Goal: Find specific page/section: Find specific page/section

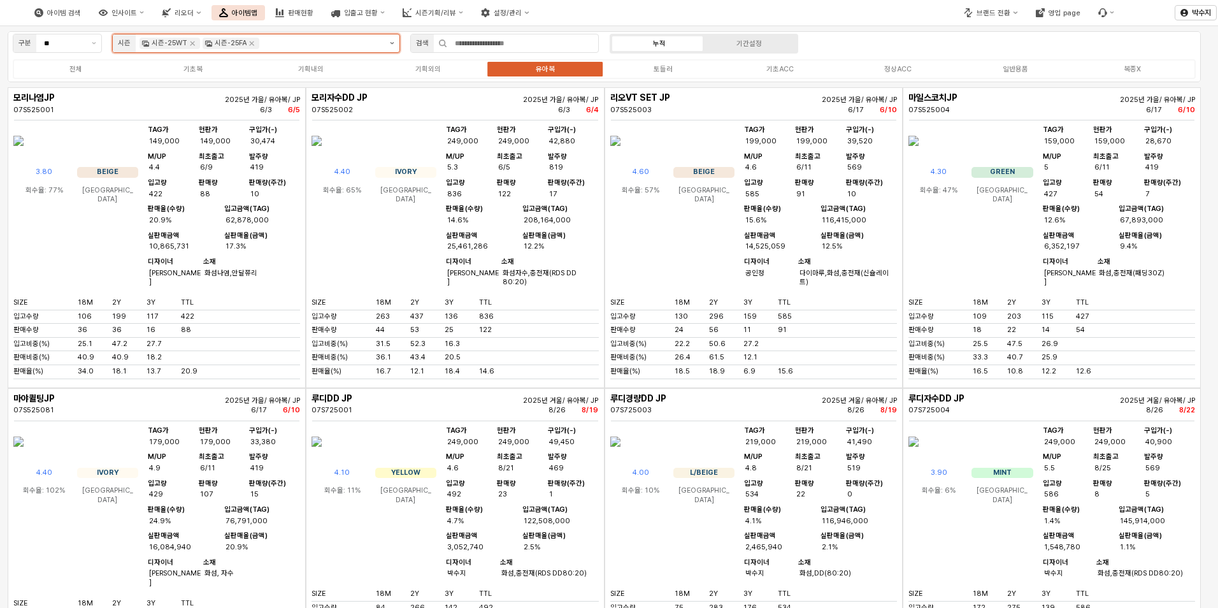
click at [393, 40] on button "제안 사항 표시" at bounding box center [392, 43] width 15 height 18
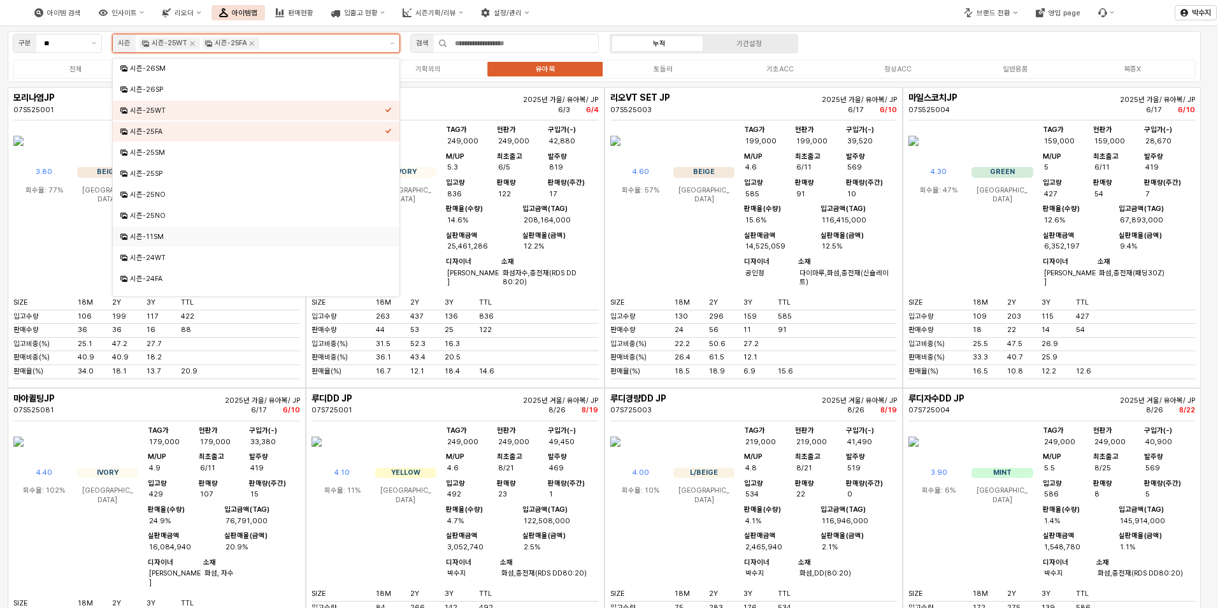
scroll to position [191, 0]
click at [179, 147] on div "시즌-23WT" at bounding box center [257, 151] width 255 height 10
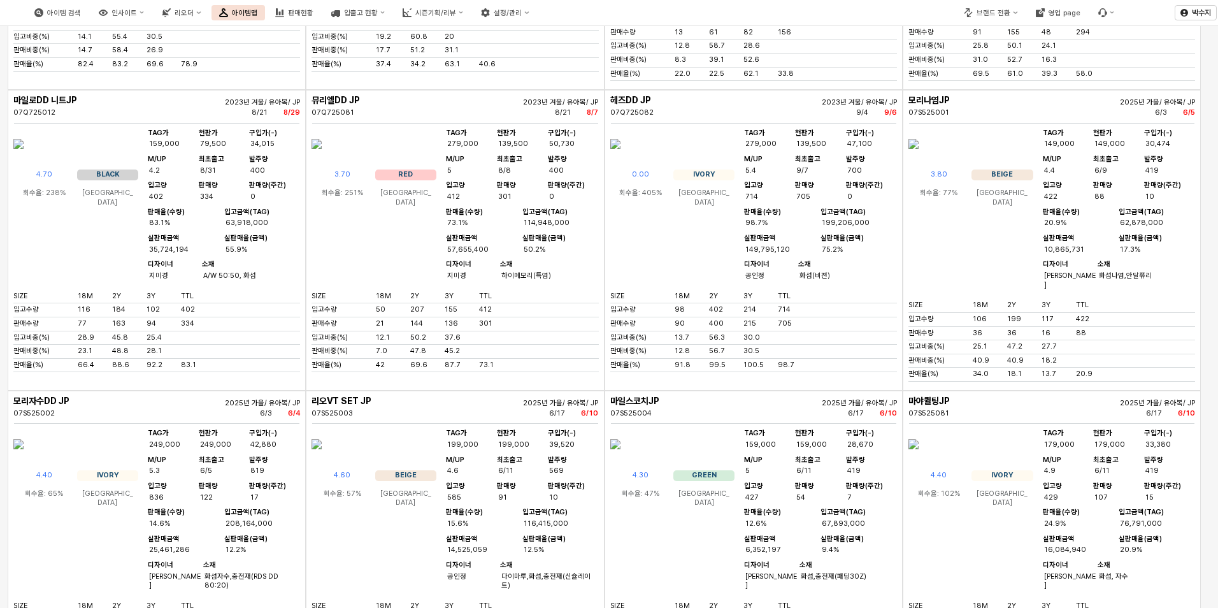
scroll to position [900, 0]
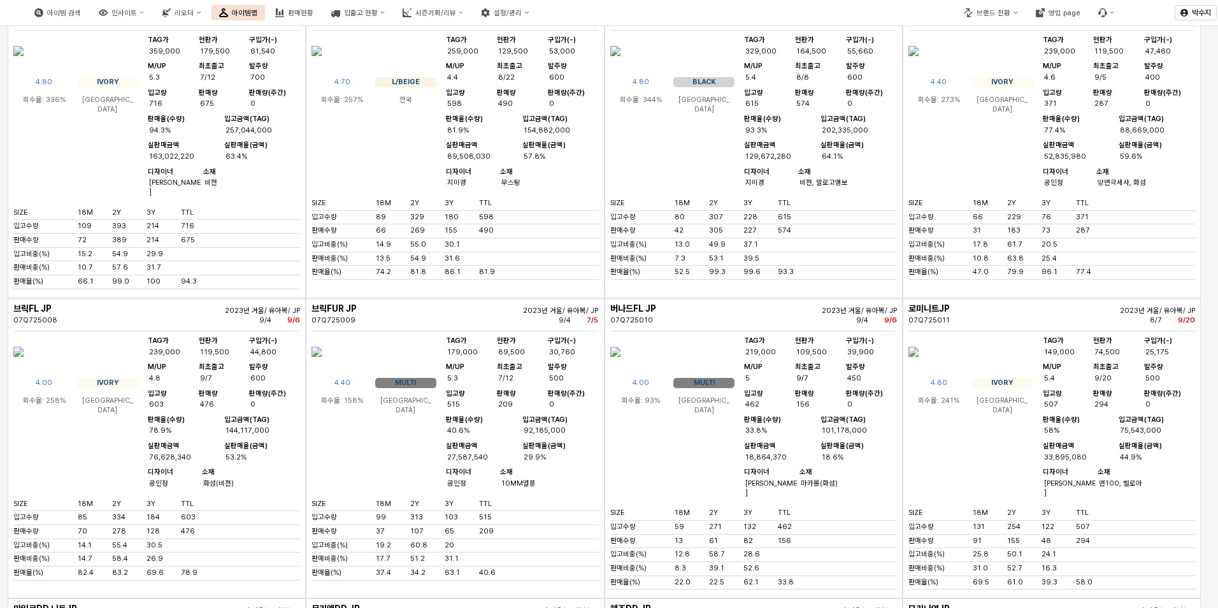
scroll to position [709, 0]
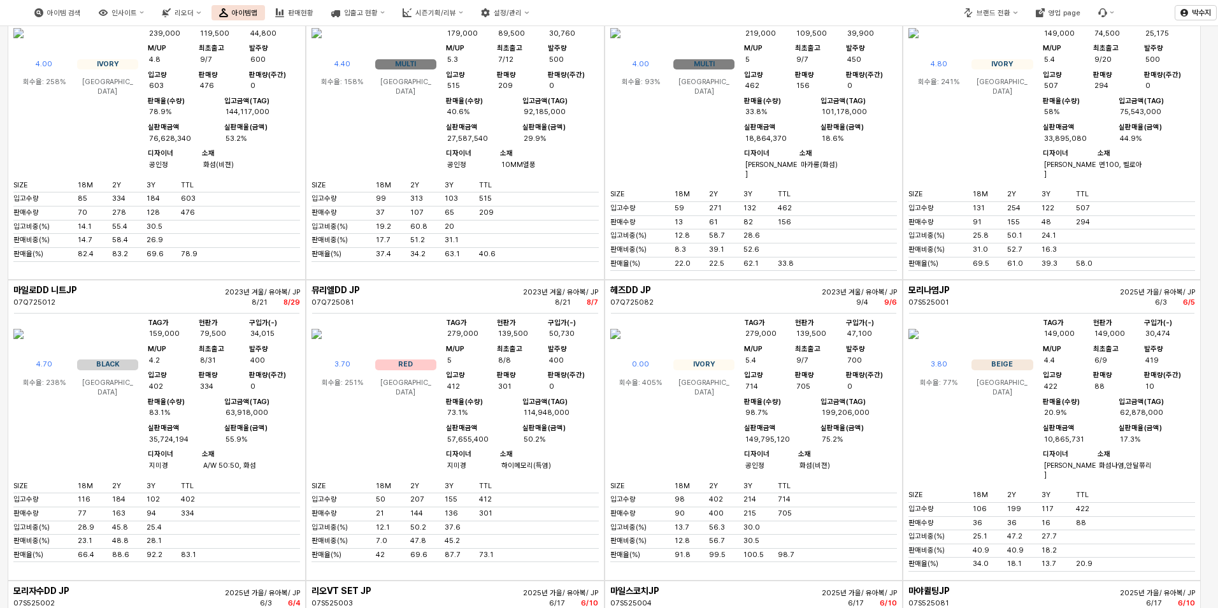
click at [322, 349] on img "App Frame" at bounding box center [317, 334] width 10 height 31
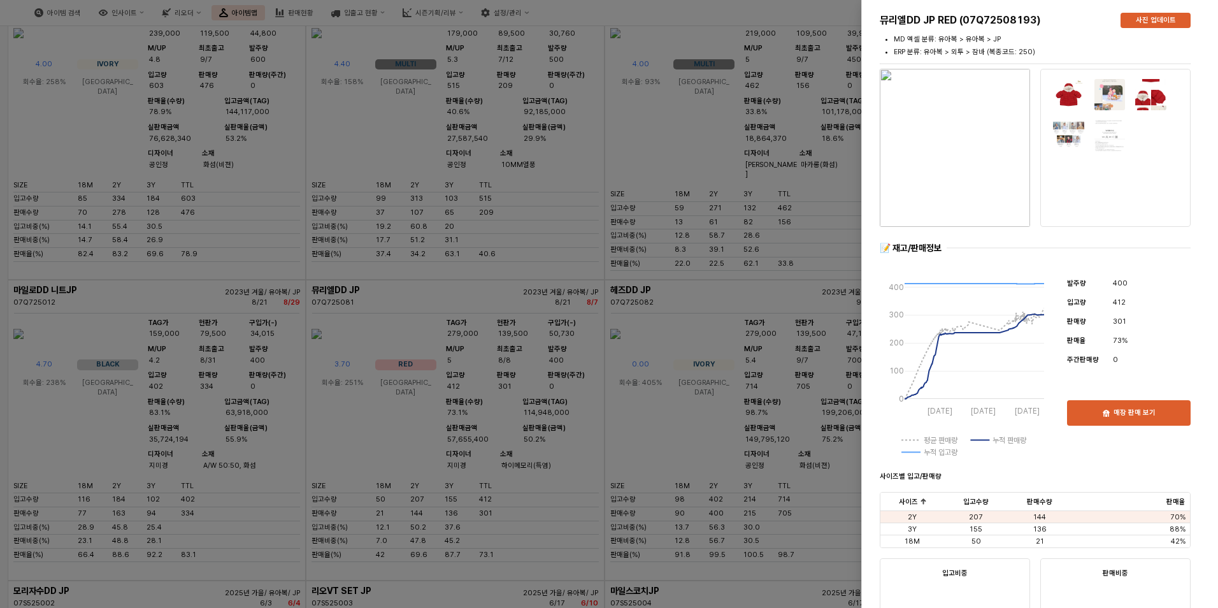
click at [952, 166] on img "button" at bounding box center [955, 148] width 150 height 158
click at [702, 423] on div at bounding box center [609, 304] width 1218 height 608
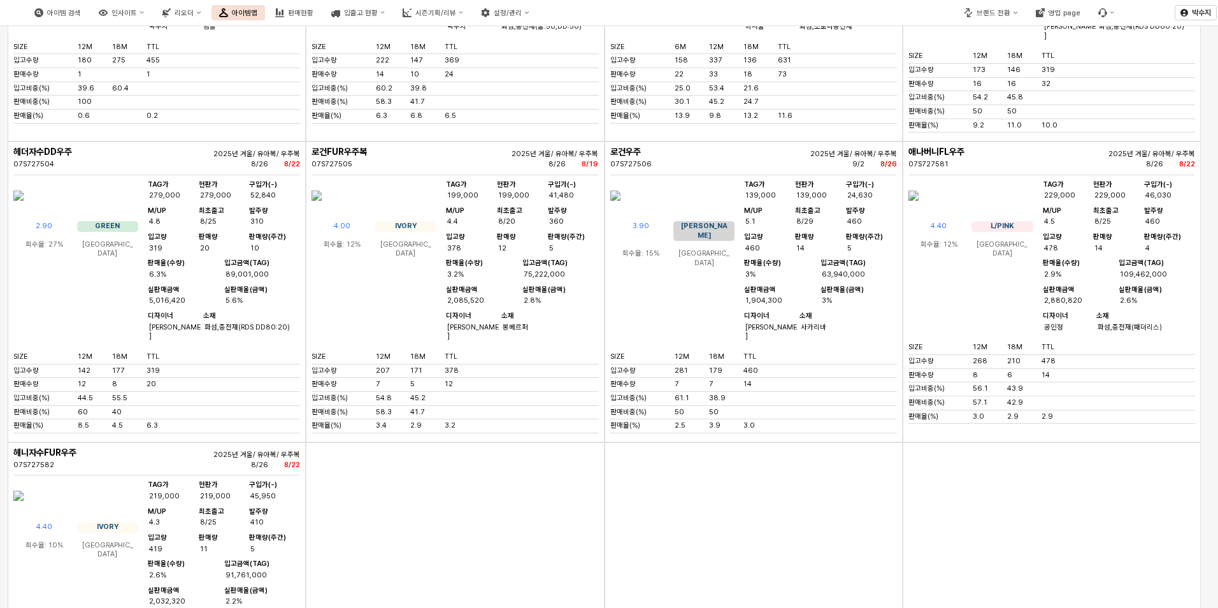
scroll to position [12626, 0]
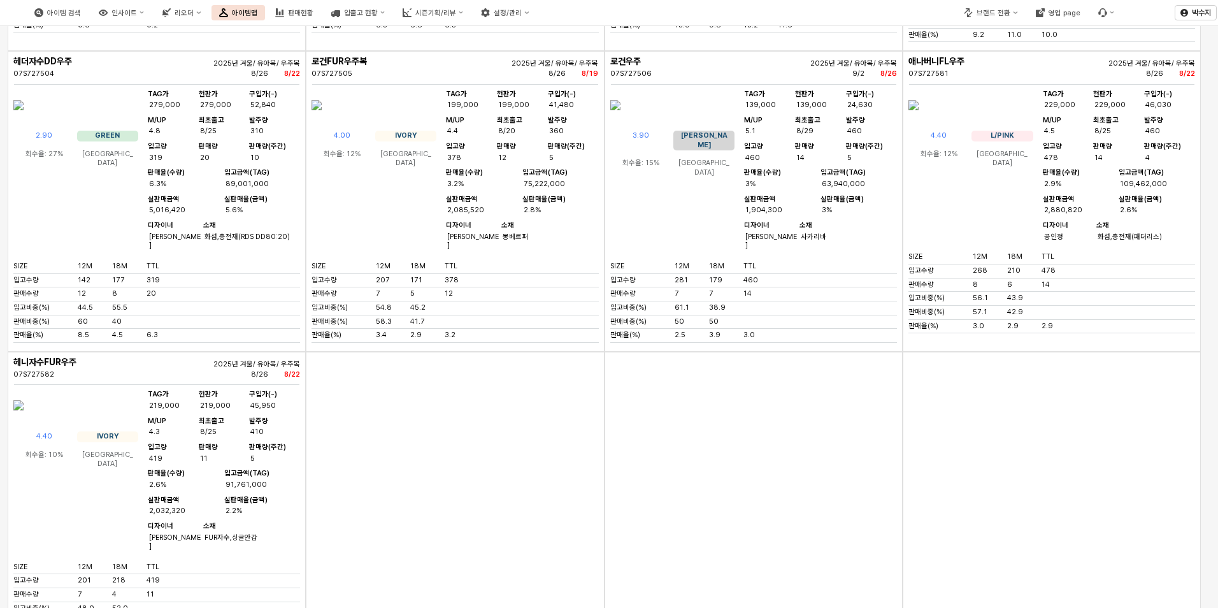
drag, startPoint x: 64, startPoint y: 306, endPoint x: 61, endPoint y: 296, distance: 10.5
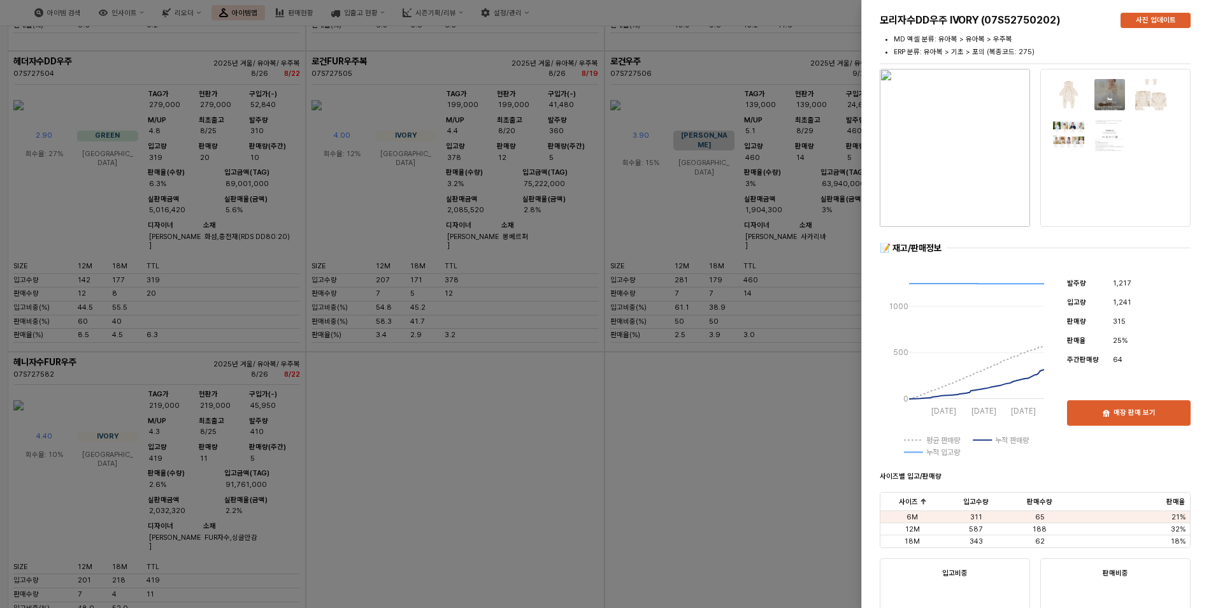
click at [918, 171] on img "button" at bounding box center [955, 148] width 150 height 158
click at [387, 248] on div at bounding box center [609, 304] width 1218 height 608
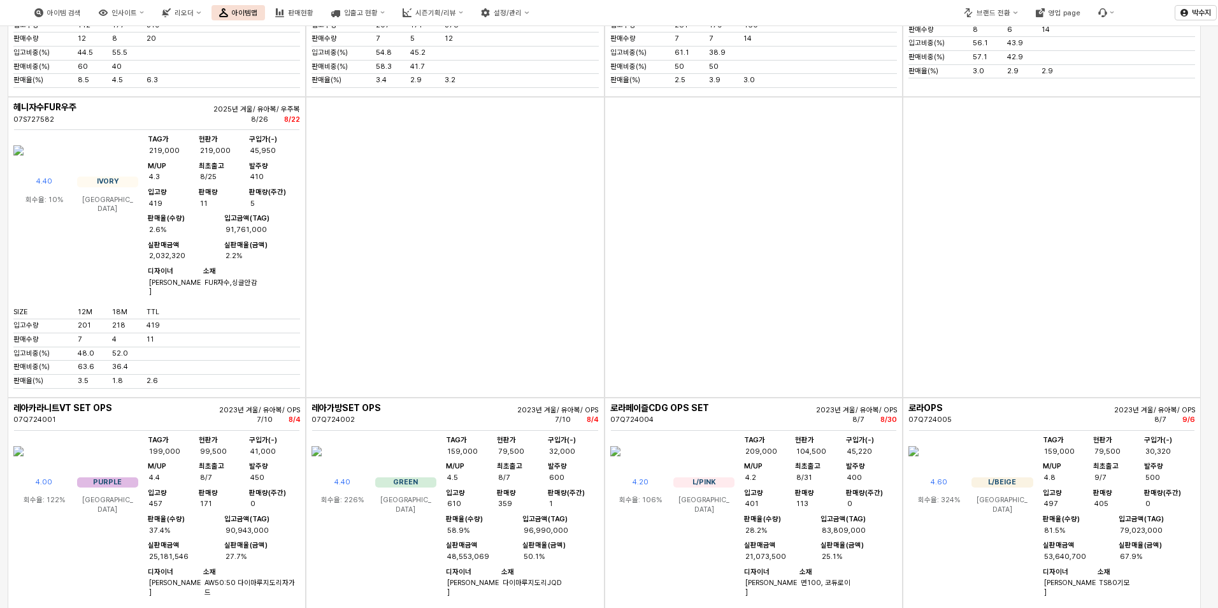
scroll to position [12944, 0]
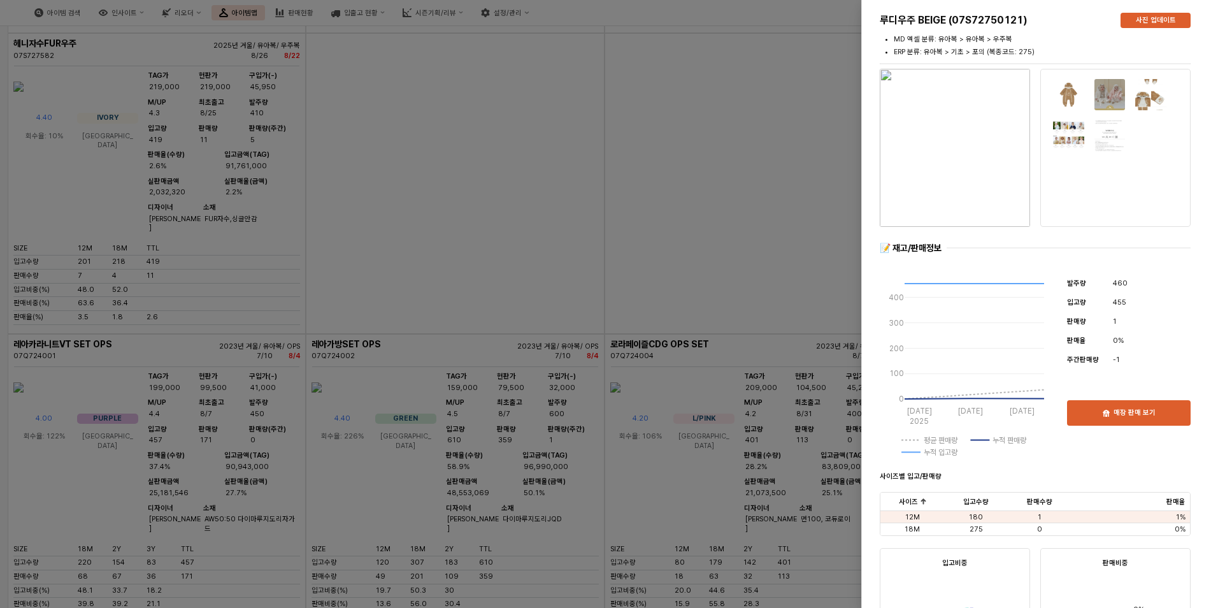
click at [976, 192] on img "button" at bounding box center [955, 148] width 150 height 158
click at [643, 143] on div at bounding box center [609, 304] width 1218 height 608
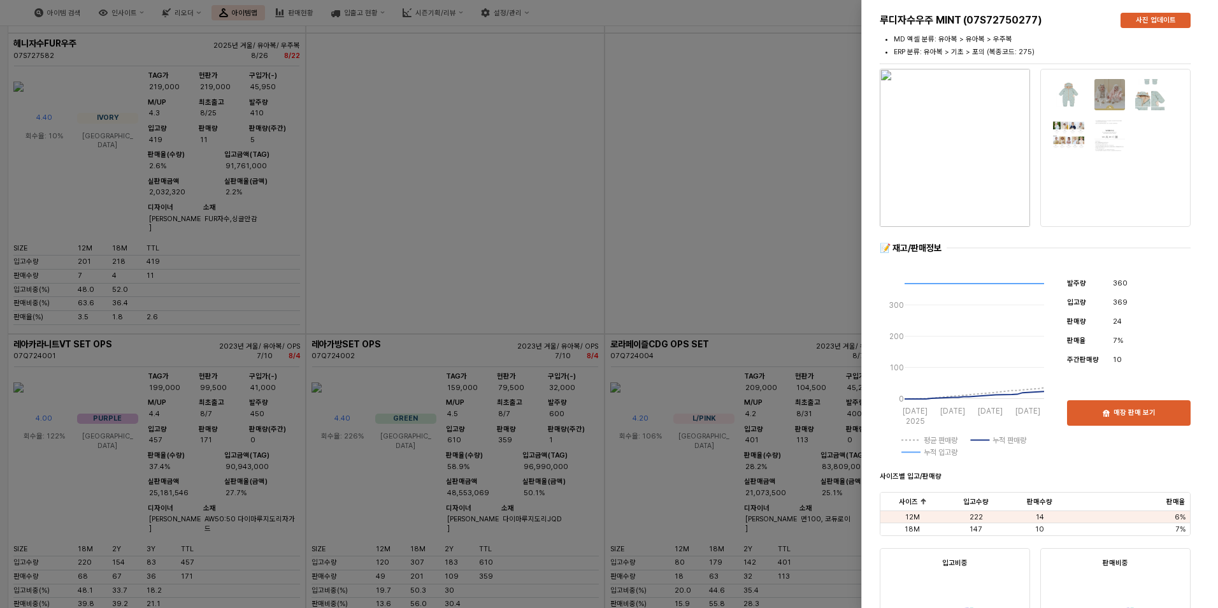
click at [814, 245] on div at bounding box center [609, 304] width 1218 height 608
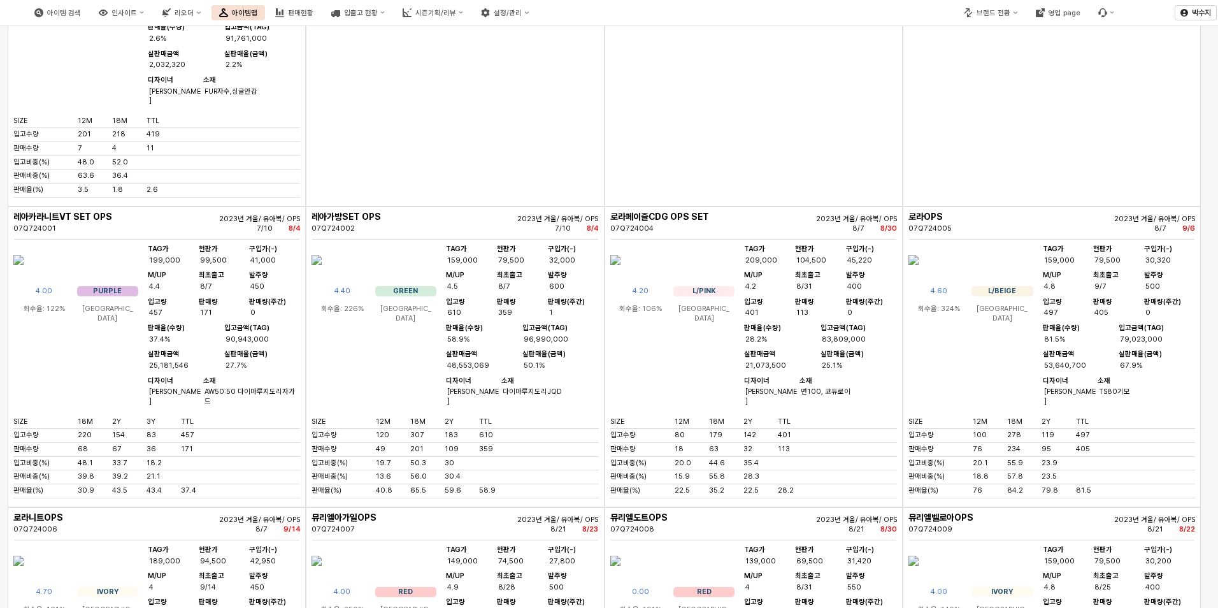
scroll to position [13136, 0]
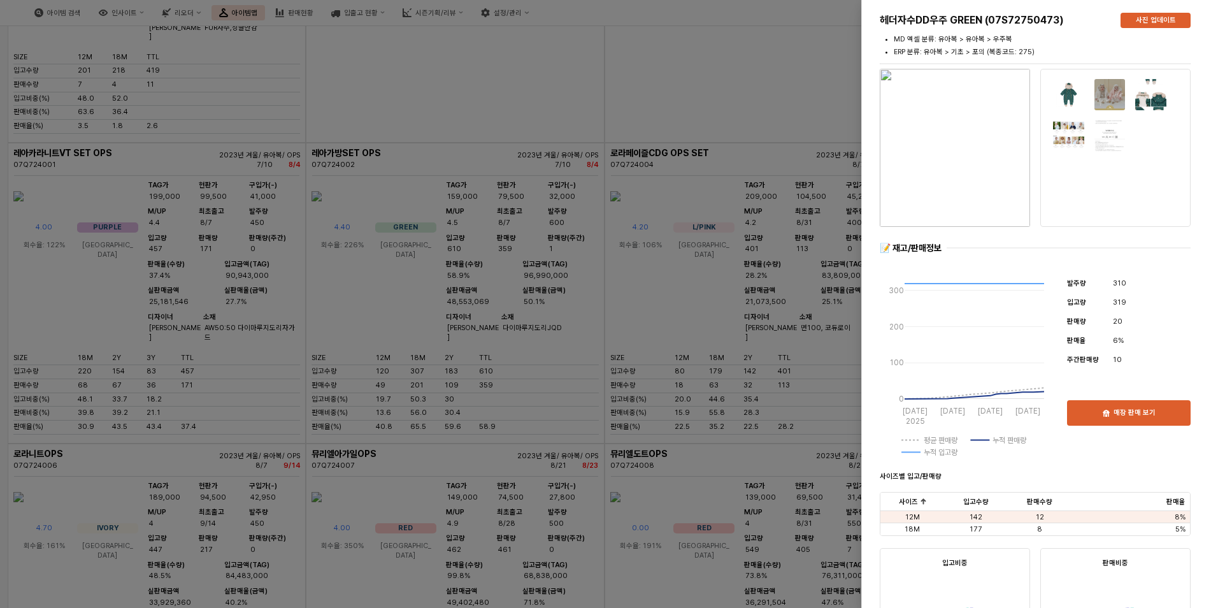
click at [477, 373] on div at bounding box center [609, 304] width 1218 height 608
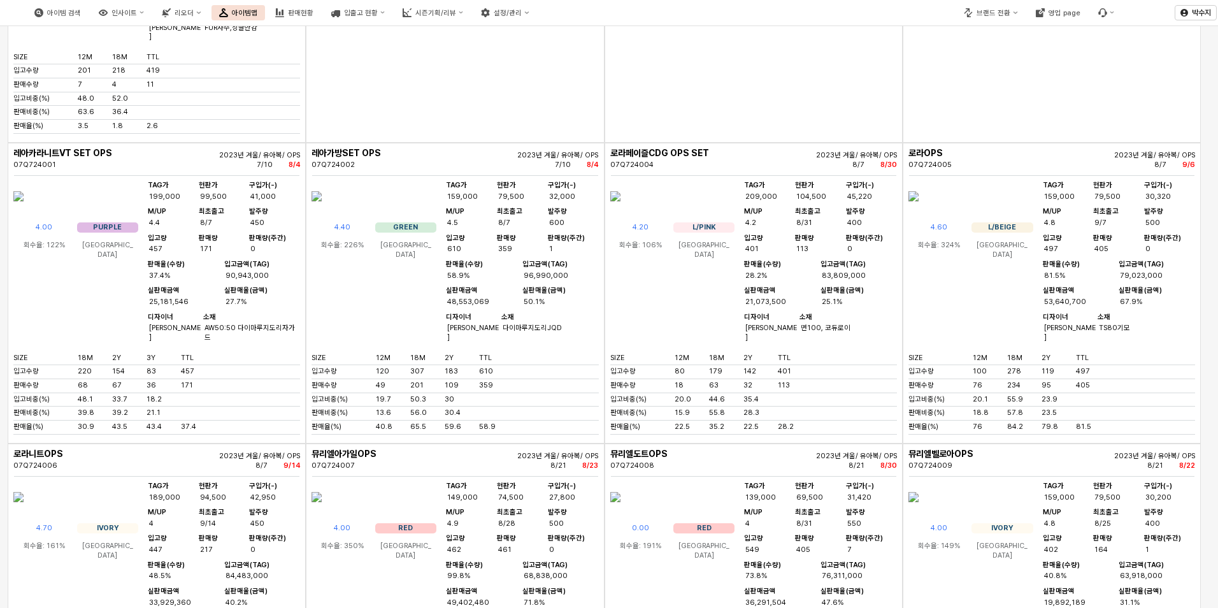
scroll to position [13199, 0]
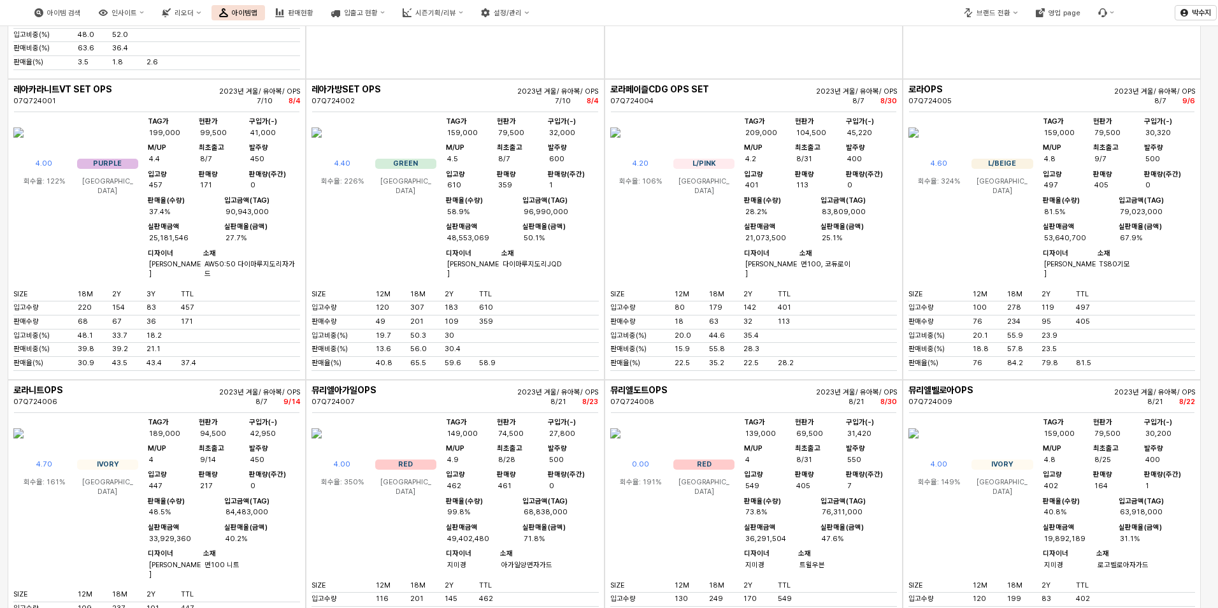
click at [976, 366] on div "애나버니FL우주 L/PINK (07S72758155) 사진 업데이트 MD 엑셀 분류: 유아복 > 유아복 > 우주복 ERP 분류: 유아복 > 기…" at bounding box center [1040, 304] width 357 height 608
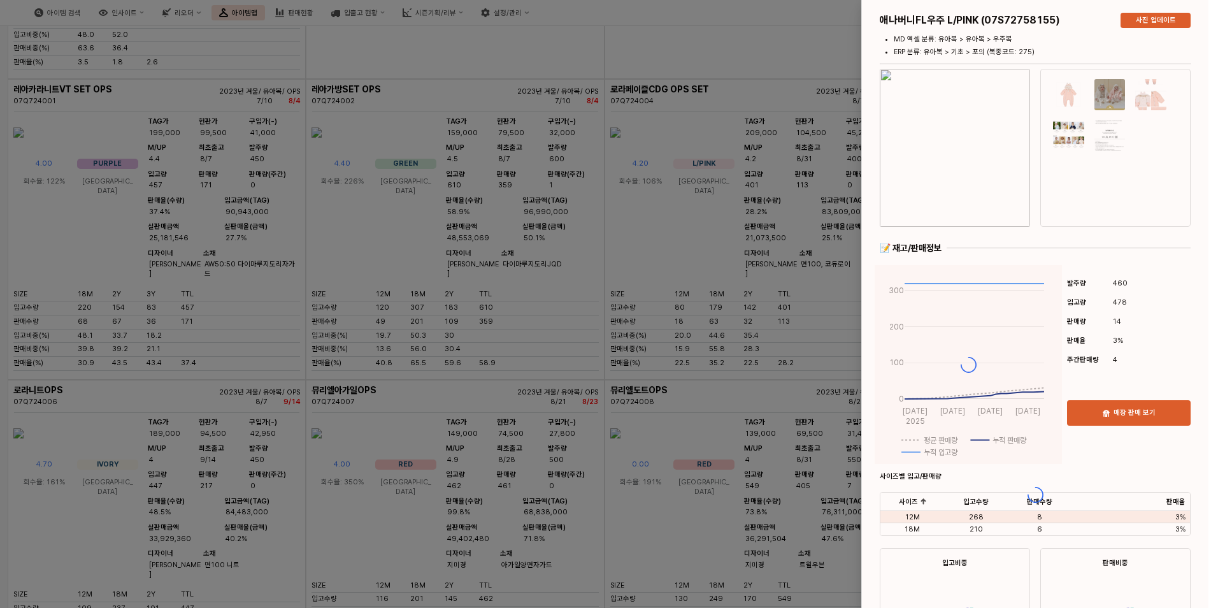
click at [467, 397] on div at bounding box center [609, 304] width 1218 height 608
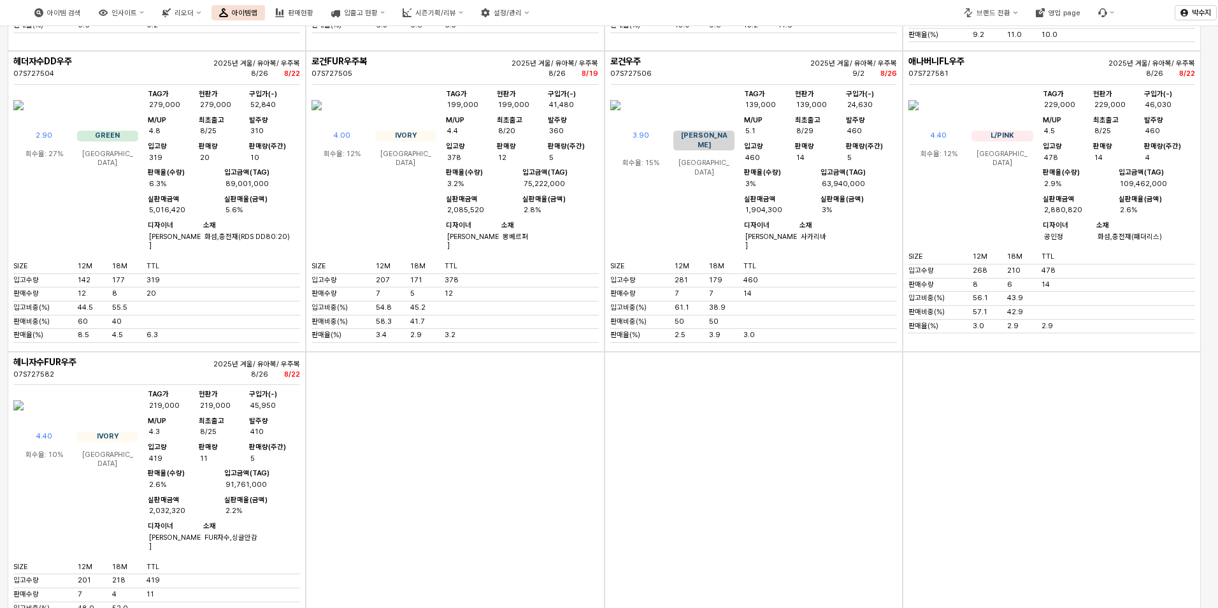
scroll to position [12881, 0]
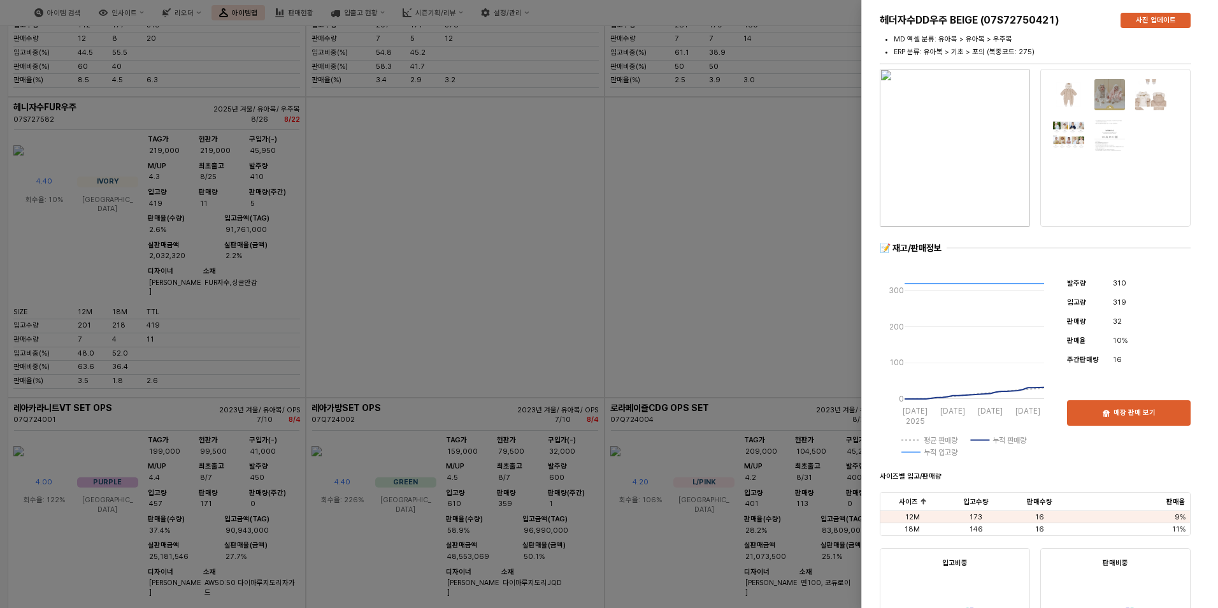
click at [1147, 98] on img at bounding box center [1151, 94] width 32 height 32
click at [704, 231] on div at bounding box center [609, 304] width 1218 height 608
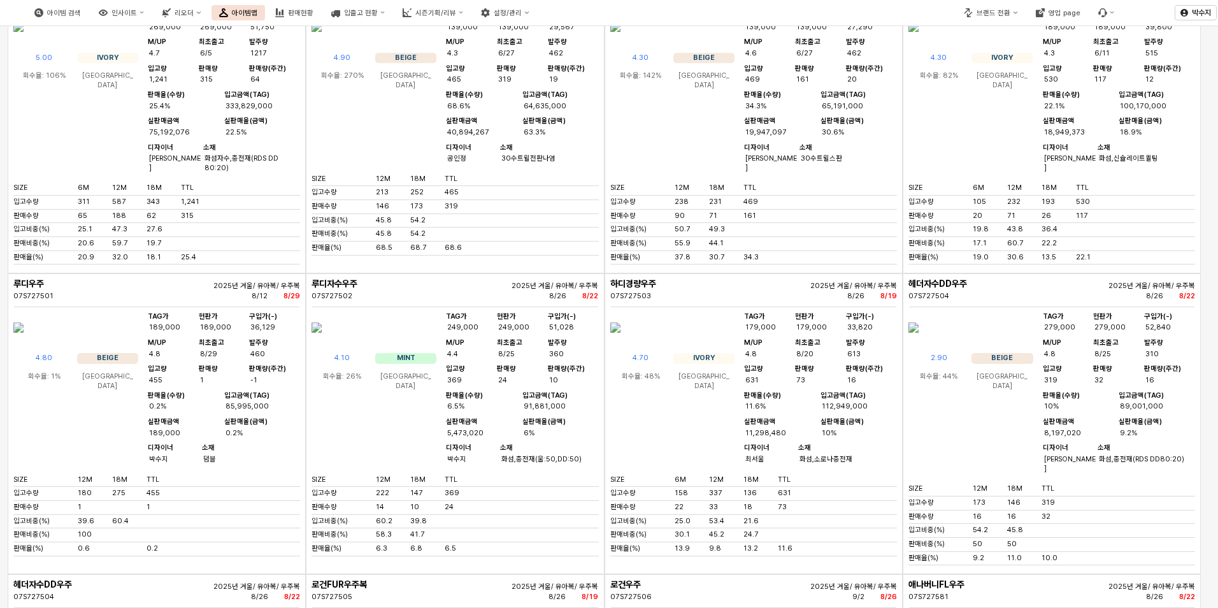
scroll to position [12116, 0]
